Goal: Task Accomplishment & Management: Use online tool/utility

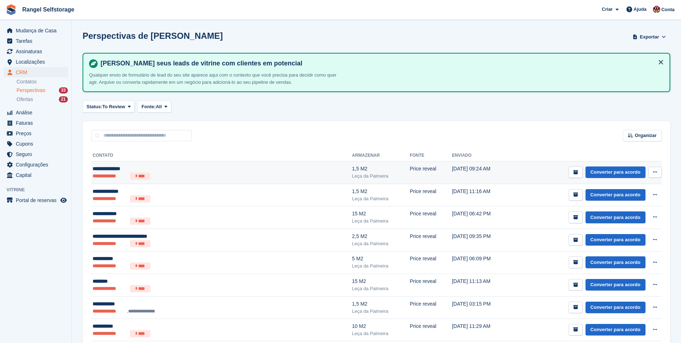
click at [656, 170] on icon at bounding box center [655, 172] width 4 height 5
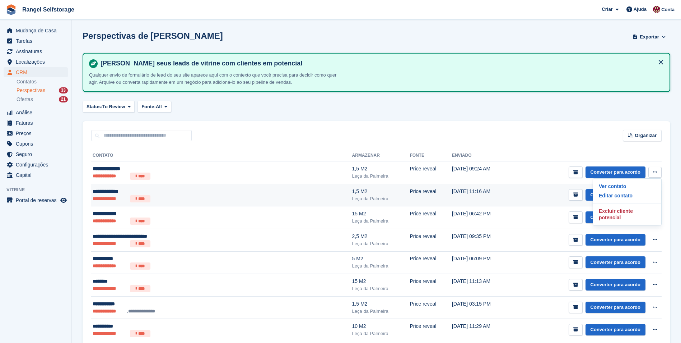
click at [529, 203] on td "Converter para acordo Ver contato Editar contato Excluir cliente potencial" at bounding box center [588, 195] width 148 height 23
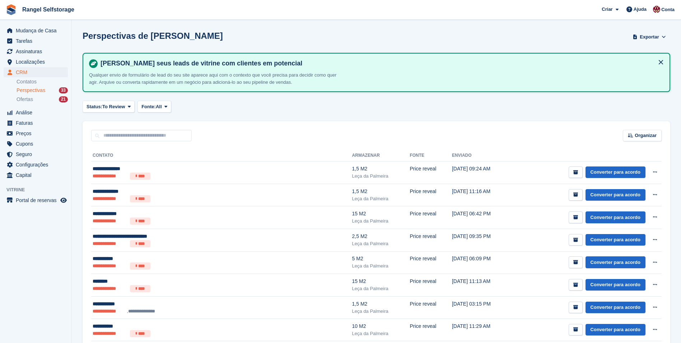
click at [36, 92] on span "Perspectivas" at bounding box center [31, 90] width 29 height 7
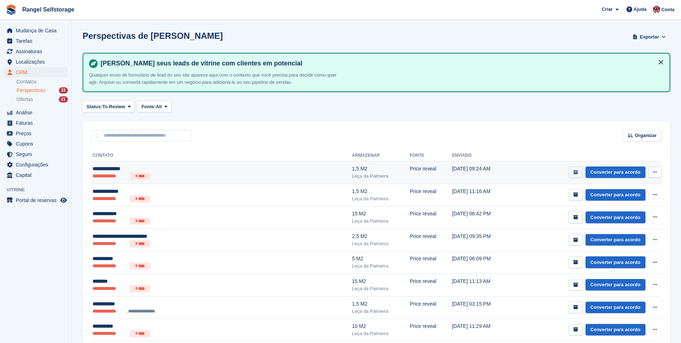
click at [576, 170] on icon "submit" at bounding box center [576, 172] width 5 height 5
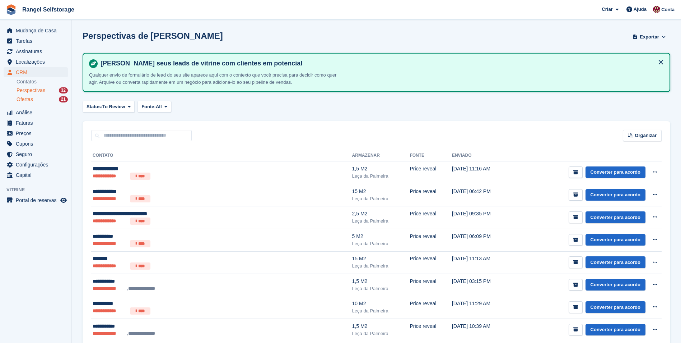
click at [63, 100] on div "21" at bounding box center [63, 99] width 9 height 6
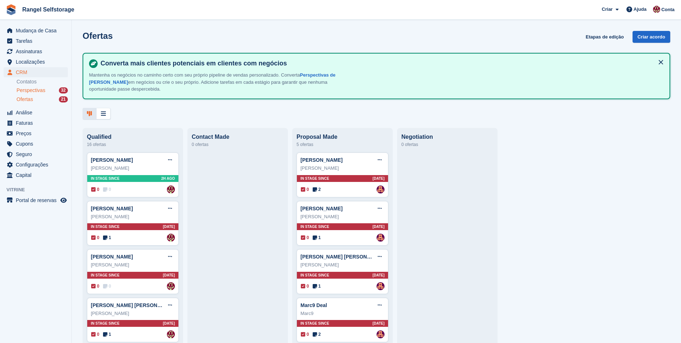
click at [36, 92] on span "Perspectivas" at bounding box center [31, 90] width 29 height 7
